Goal: Information Seeking & Learning: Learn about a topic

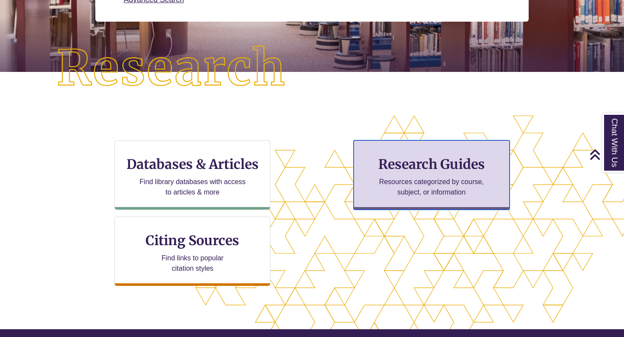
click at [412, 179] on p "Resources categorized by course, subject, or information" at bounding box center [431, 187] width 113 height 21
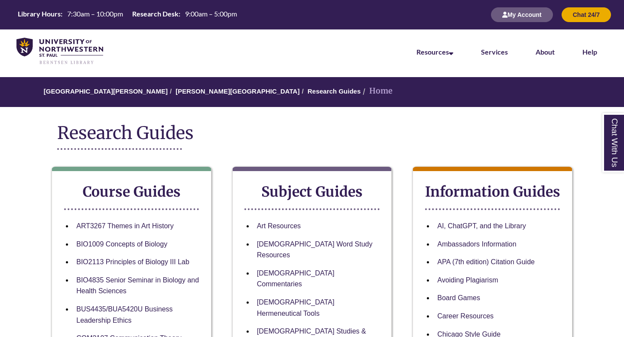
scroll to position [322, 0]
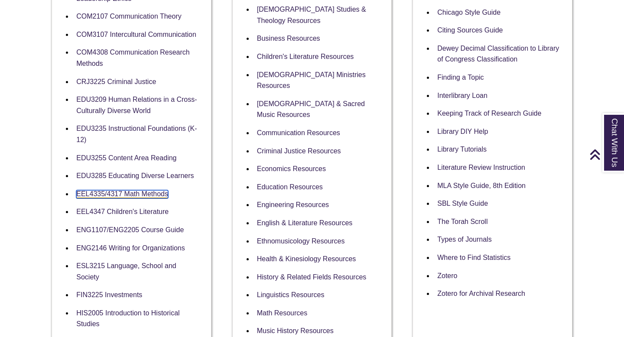
click at [130, 192] on link "EEL4335/4317 Math Methods" at bounding box center [122, 194] width 92 height 8
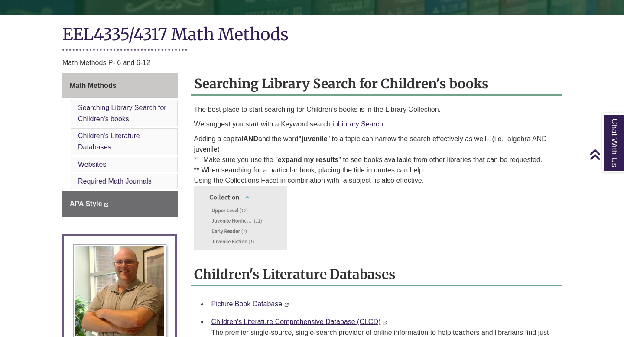
scroll to position [244, 0]
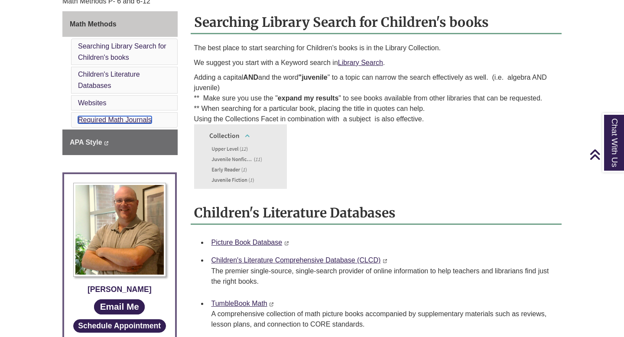
click at [97, 118] on link "Required Math Journals" at bounding box center [115, 119] width 74 height 7
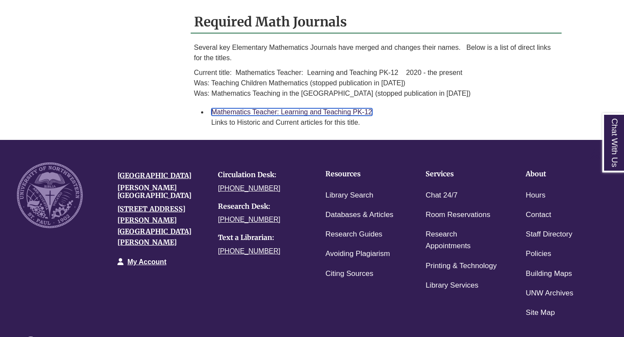
click at [340, 108] on link "Mathematics Teacher: Learning and Teaching PK-12" at bounding box center [291, 111] width 161 height 7
